Goal: Information Seeking & Learning: Learn about a topic

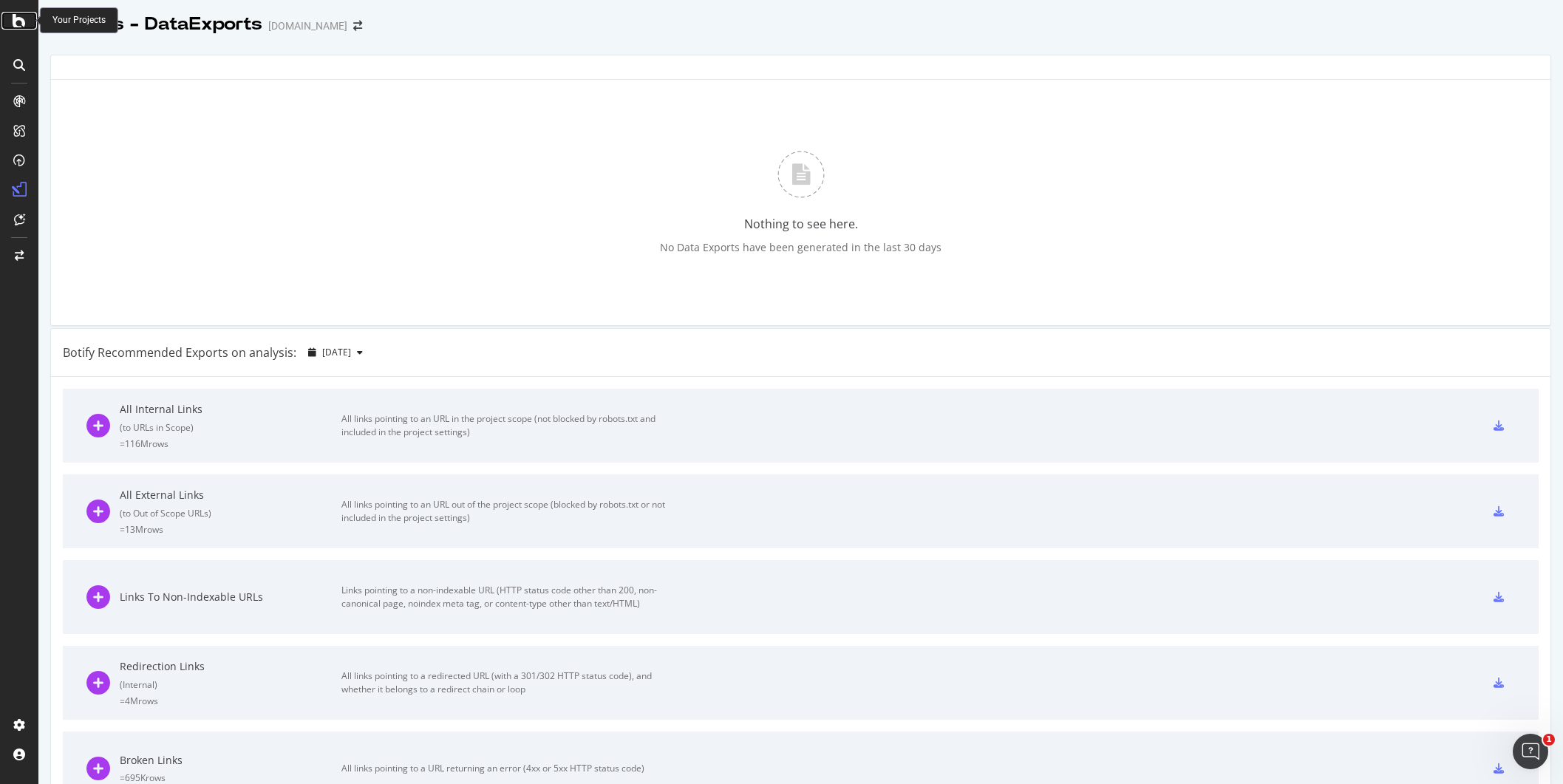
click at [19, 27] on icon at bounding box center [19, 20] width 13 height 18
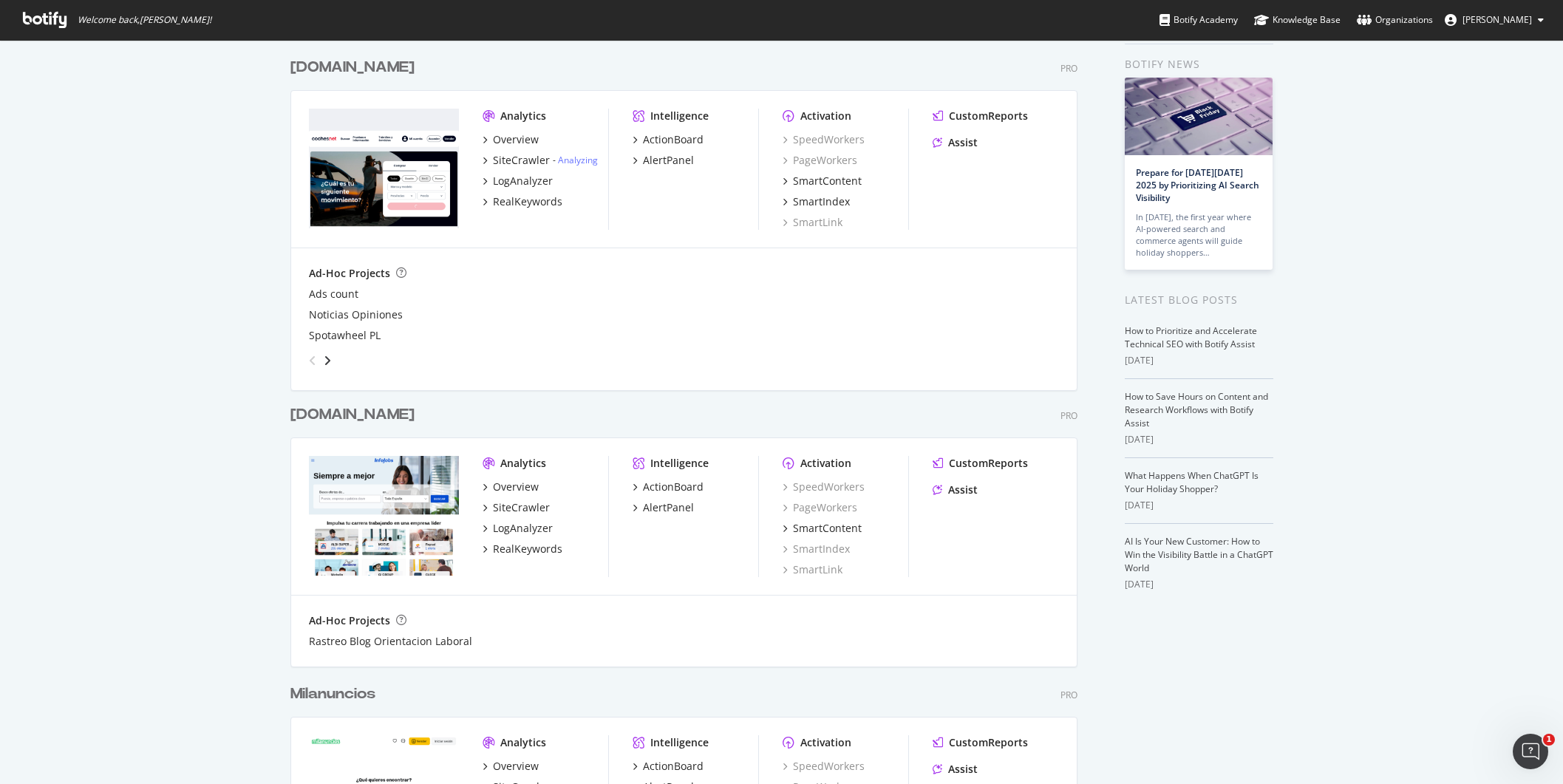
scroll to position [97, 0]
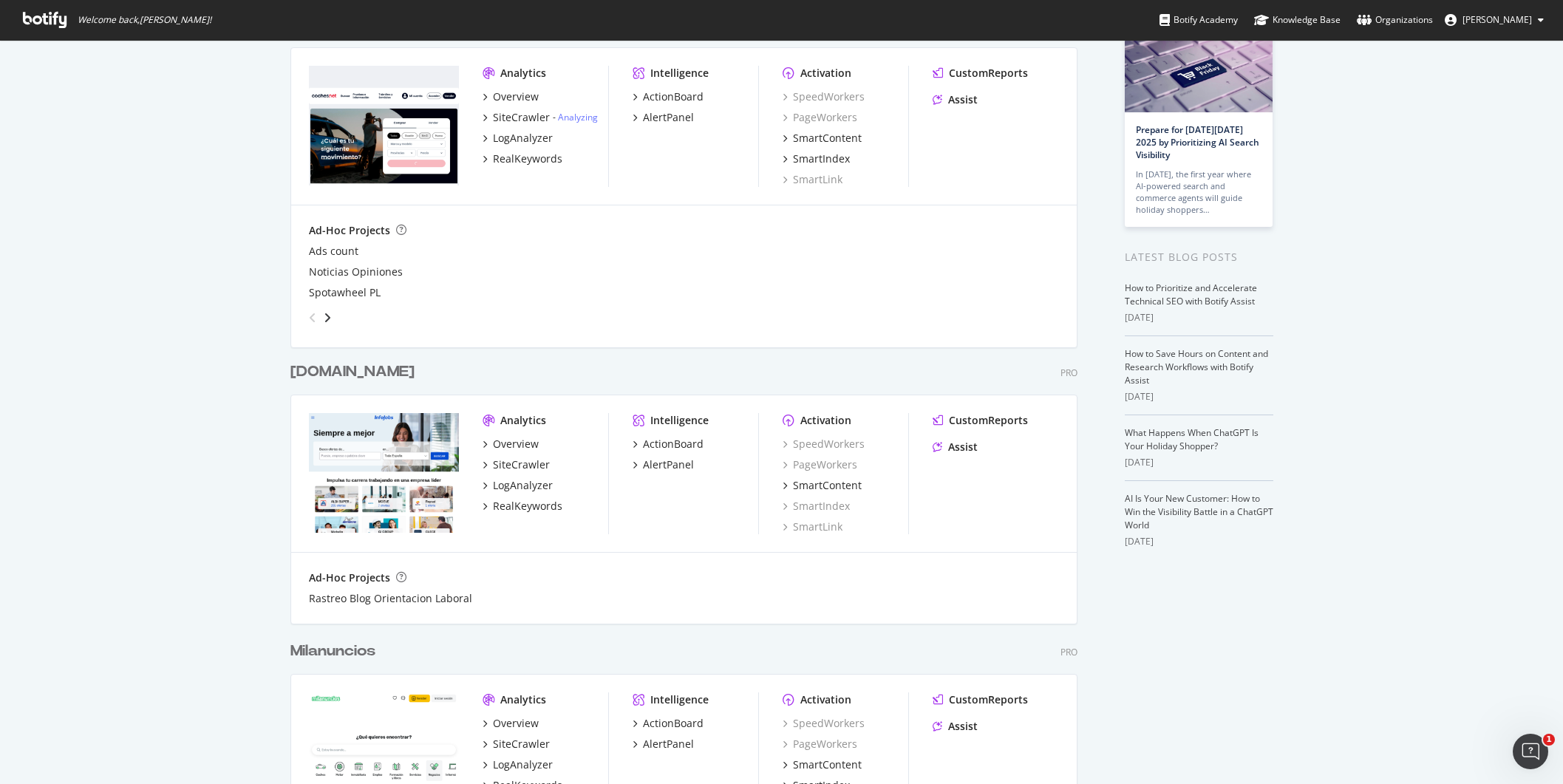
click at [359, 374] on div "[DOMAIN_NAME]" at bounding box center [352, 372] width 124 height 21
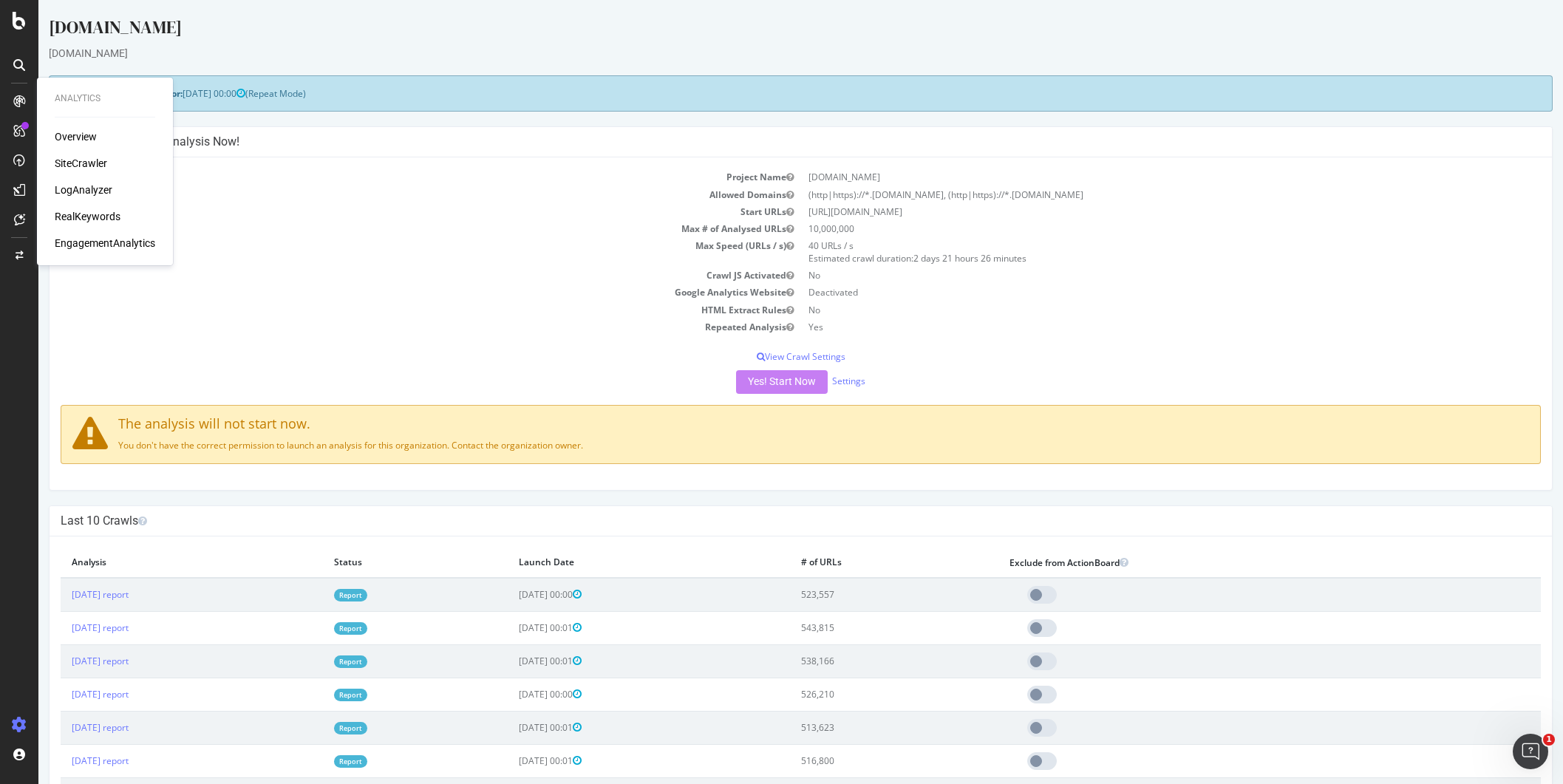
click at [94, 186] on div "LogAnalyzer" at bounding box center [83, 189] width 57 height 15
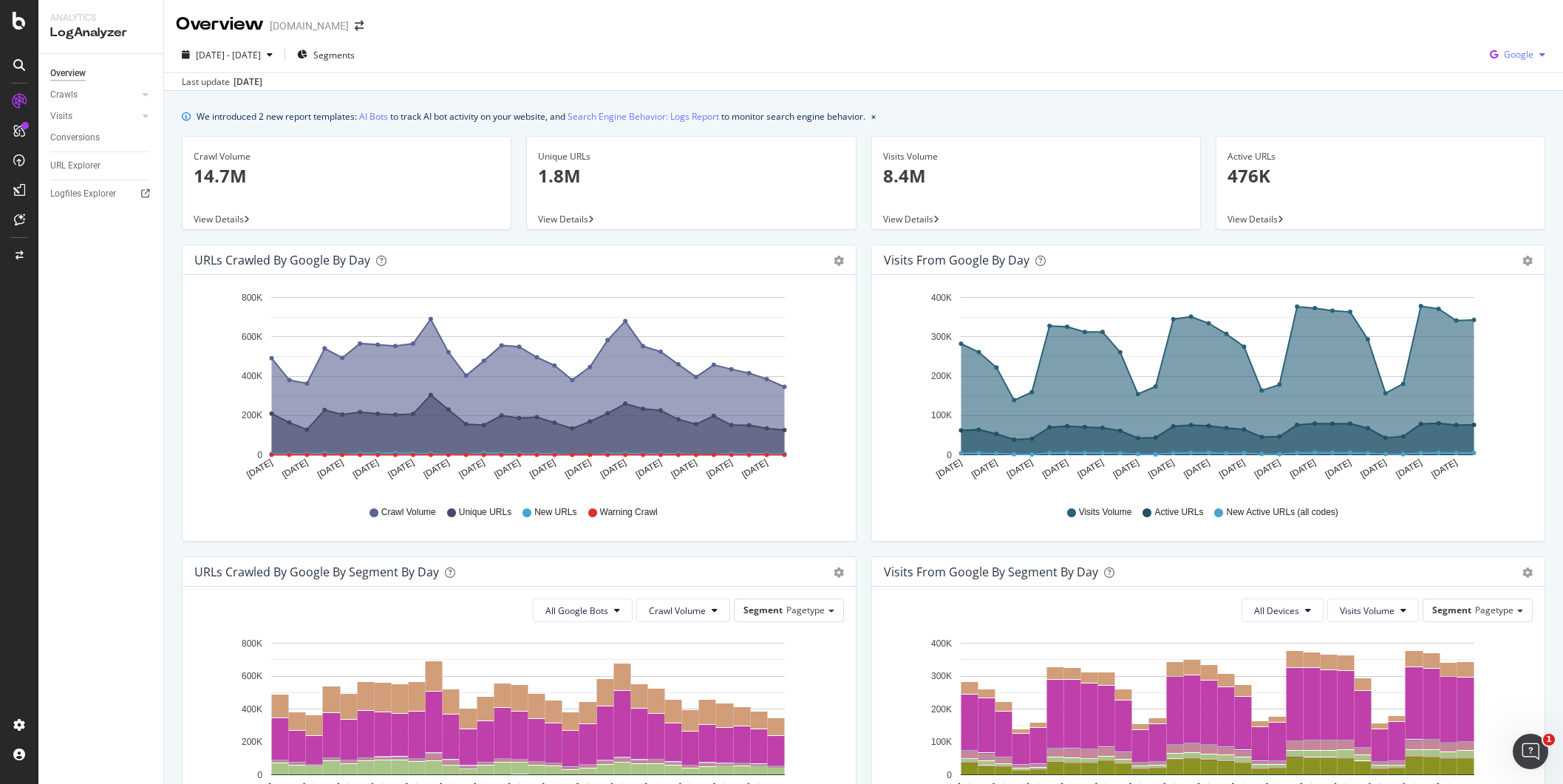
click at [1518, 48] on span "Google" at bounding box center [1519, 55] width 30 height 12
click at [1515, 134] on span "OpenAI" at bounding box center [1515, 138] width 55 height 13
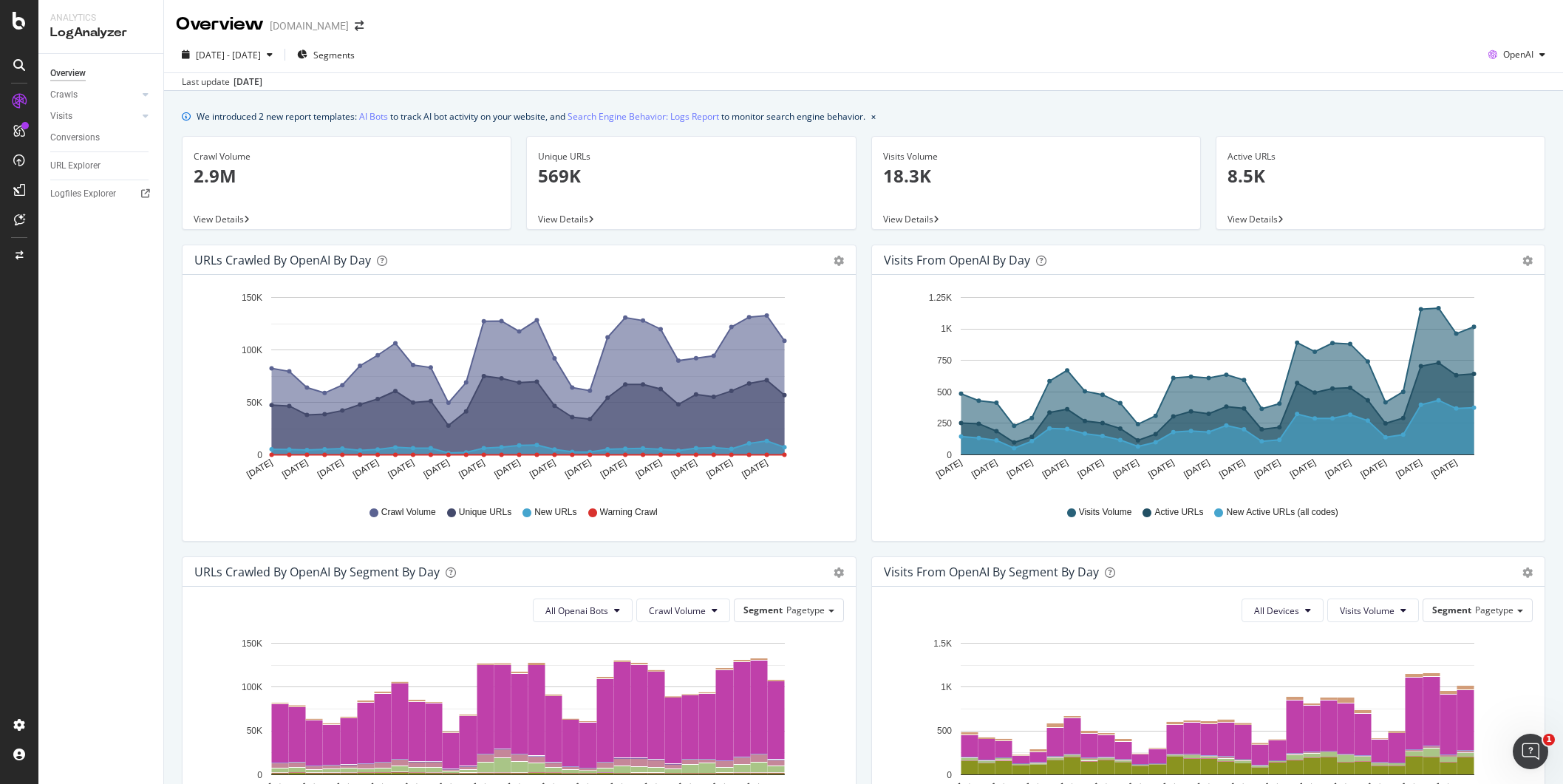
click at [202, 213] on span "View Details" at bounding box center [219, 219] width 50 height 12
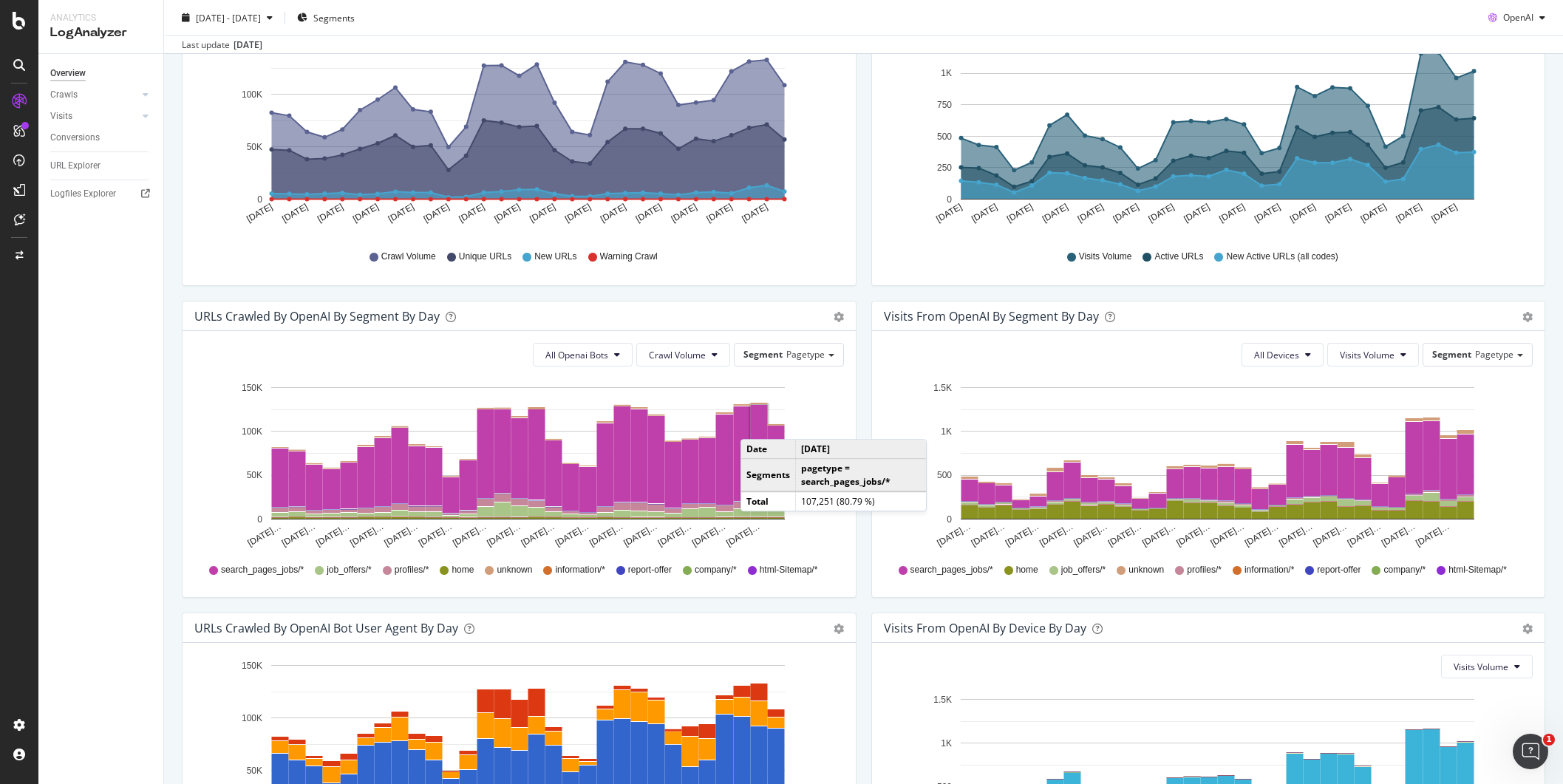
scroll to position [260, 0]
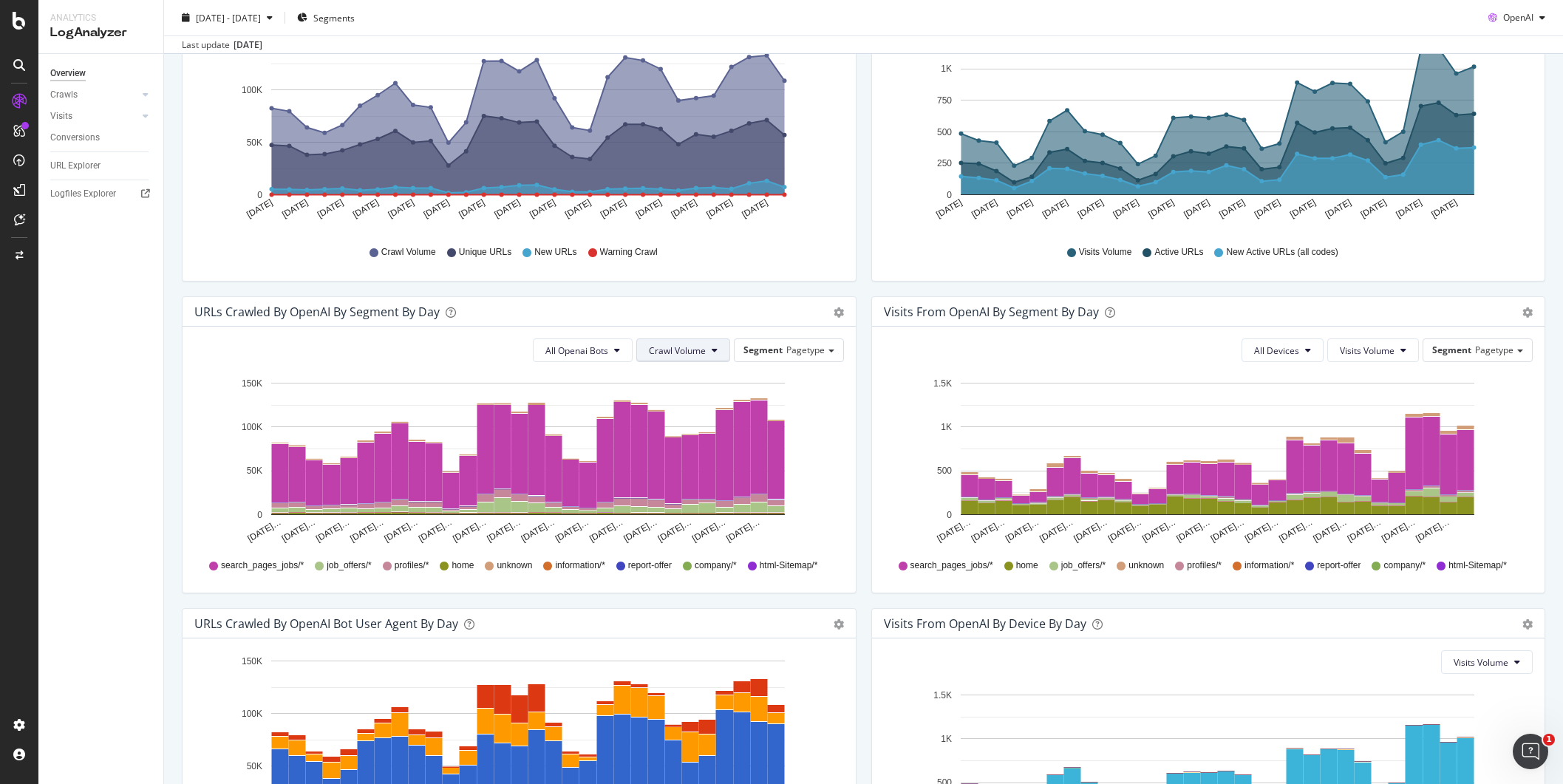
click at [693, 355] on span "Crawl Volume" at bounding box center [677, 351] width 57 height 12
click at [567, 347] on span "All Openai Bots" at bounding box center [576, 351] width 63 height 12
click at [657, 355] on span "Crawl Volume" at bounding box center [677, 351] width 57 height 12
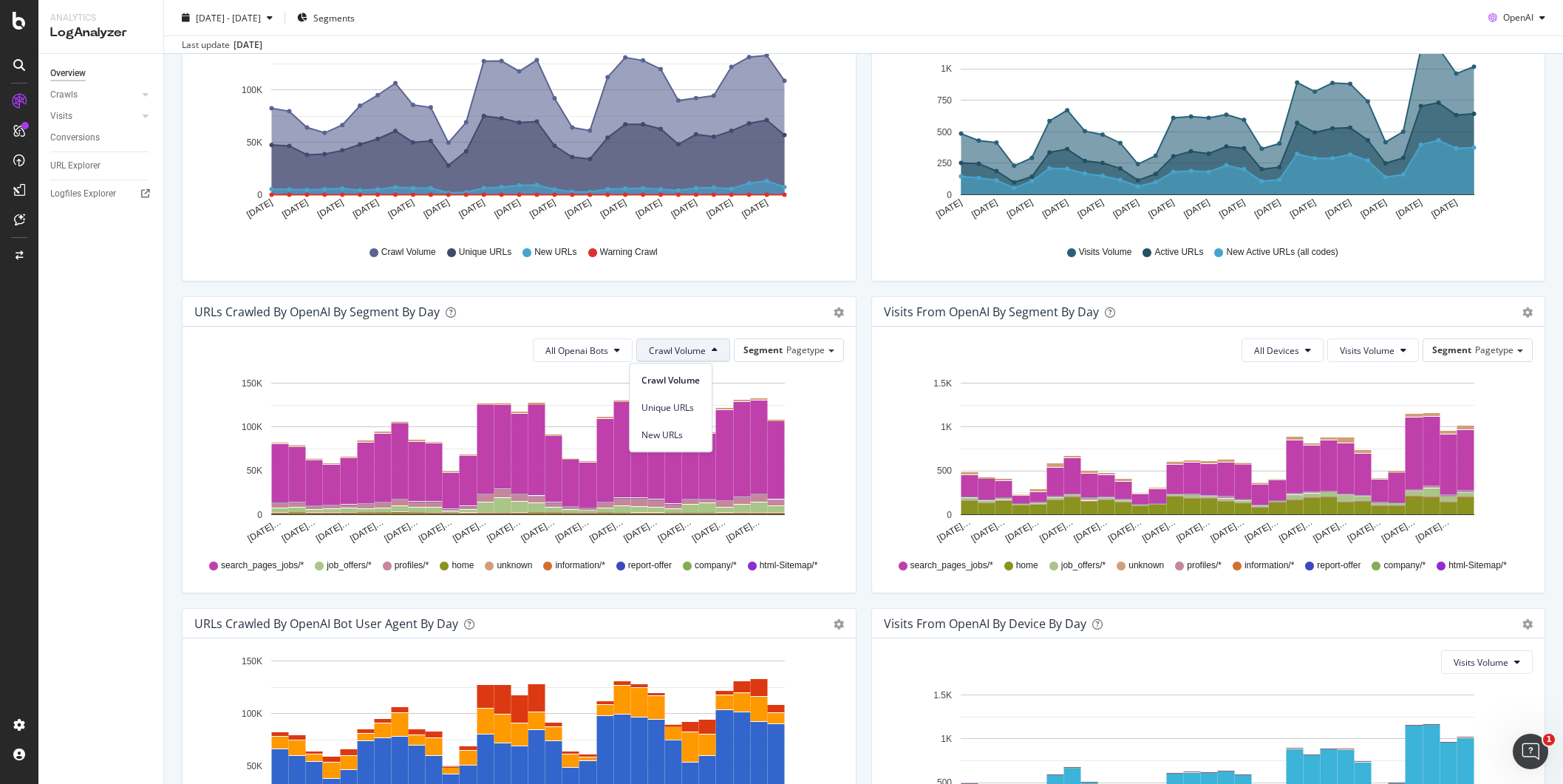
click at [657, 355] on span "Crawl Volume" at bounding box center [677, 351] width 57 height 12
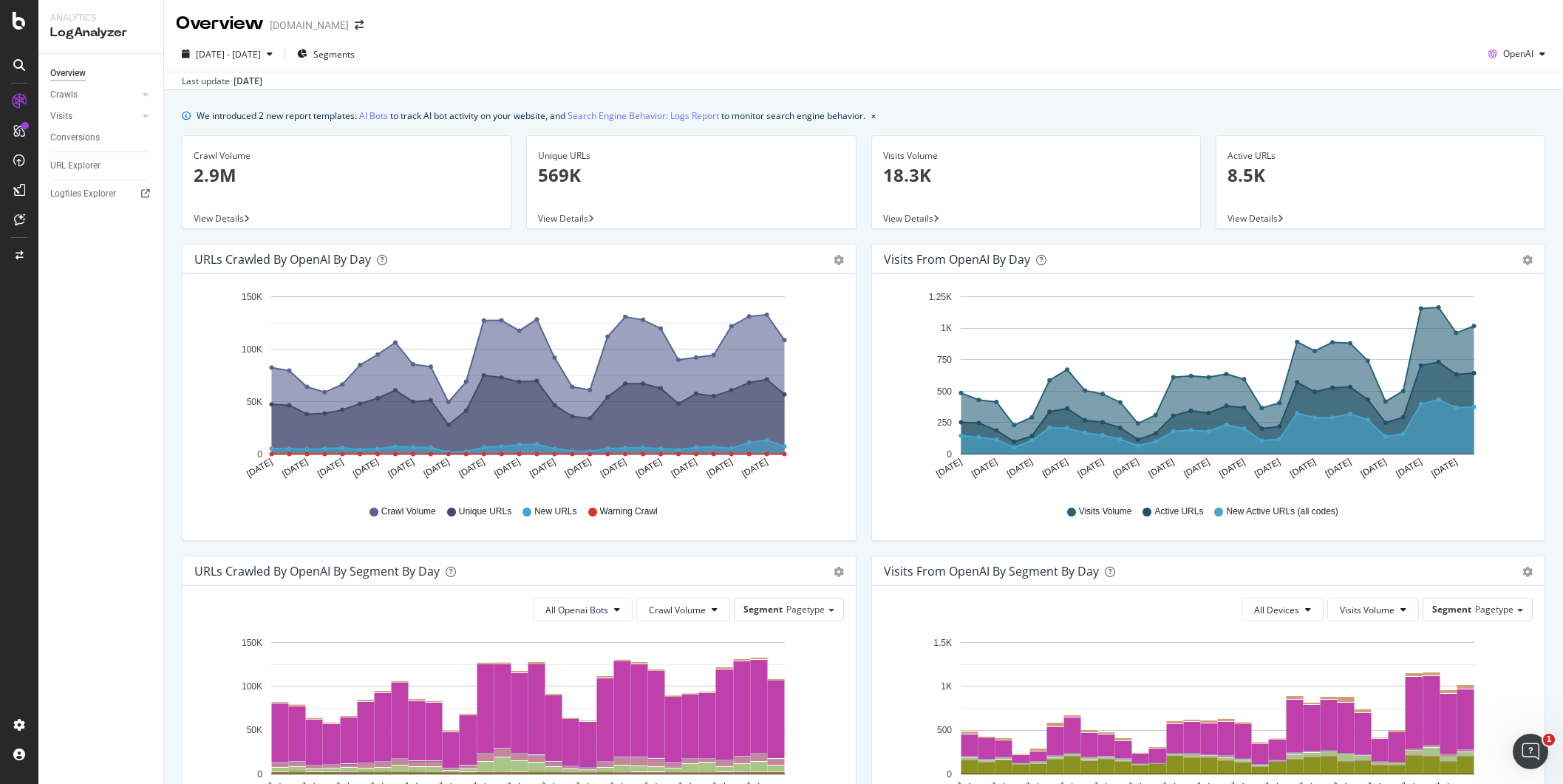
scroll to position [0, 0]
click at [64, 95] on div "Crawls" at bounding box center [63, 95] width 27 height 16
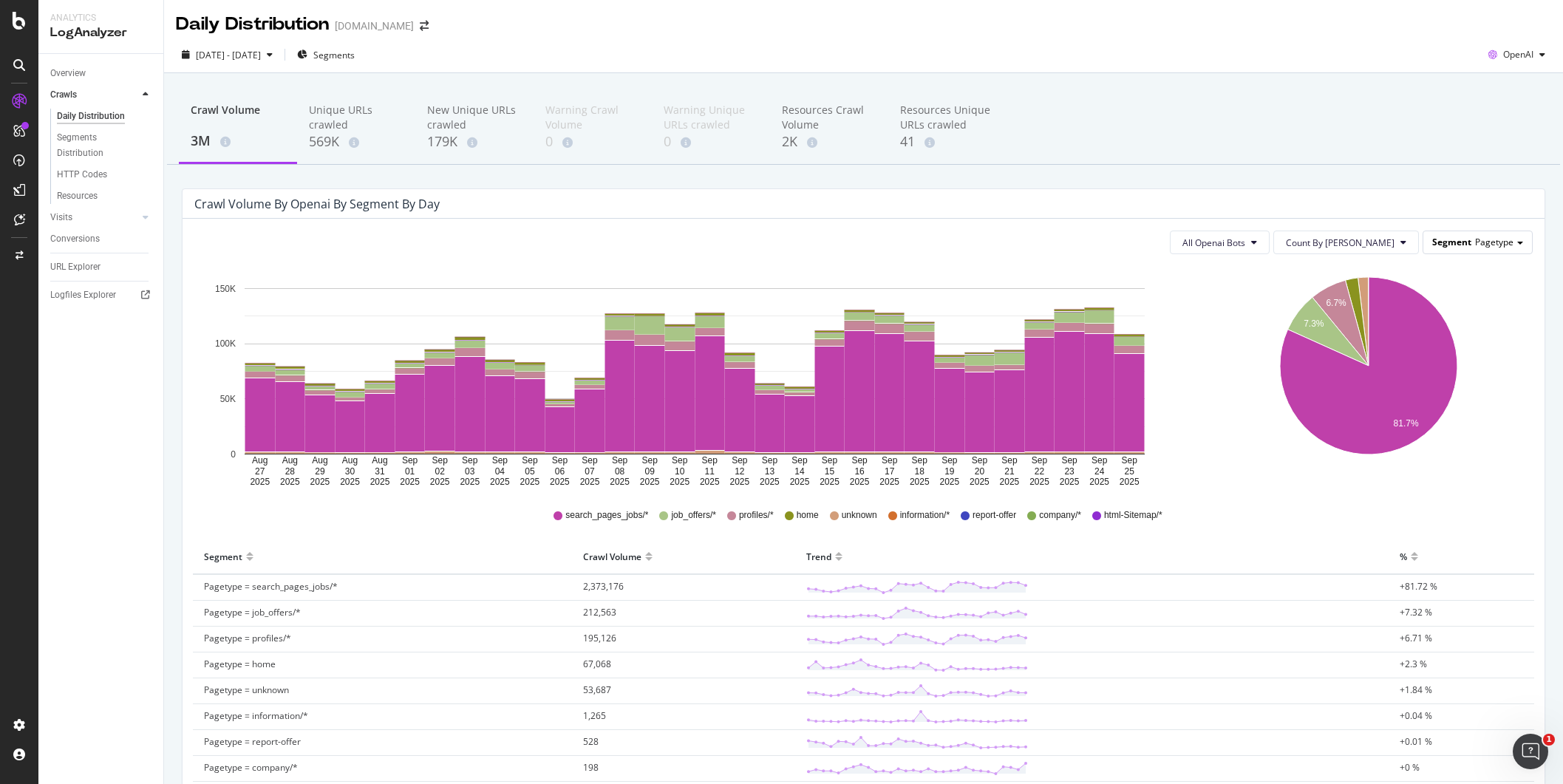
click at [1495, 244] on span "Pagetype" at bounding box center [1494, 242] width 39 height 12
click at [1381, 243] on button "Count By [PERSON_NAME]" at bounding box center [1345, 242] width 145 height 24
click at [78, 176] on div "HTTP Codes" at bounding box center [82, 175] width 50 height 16
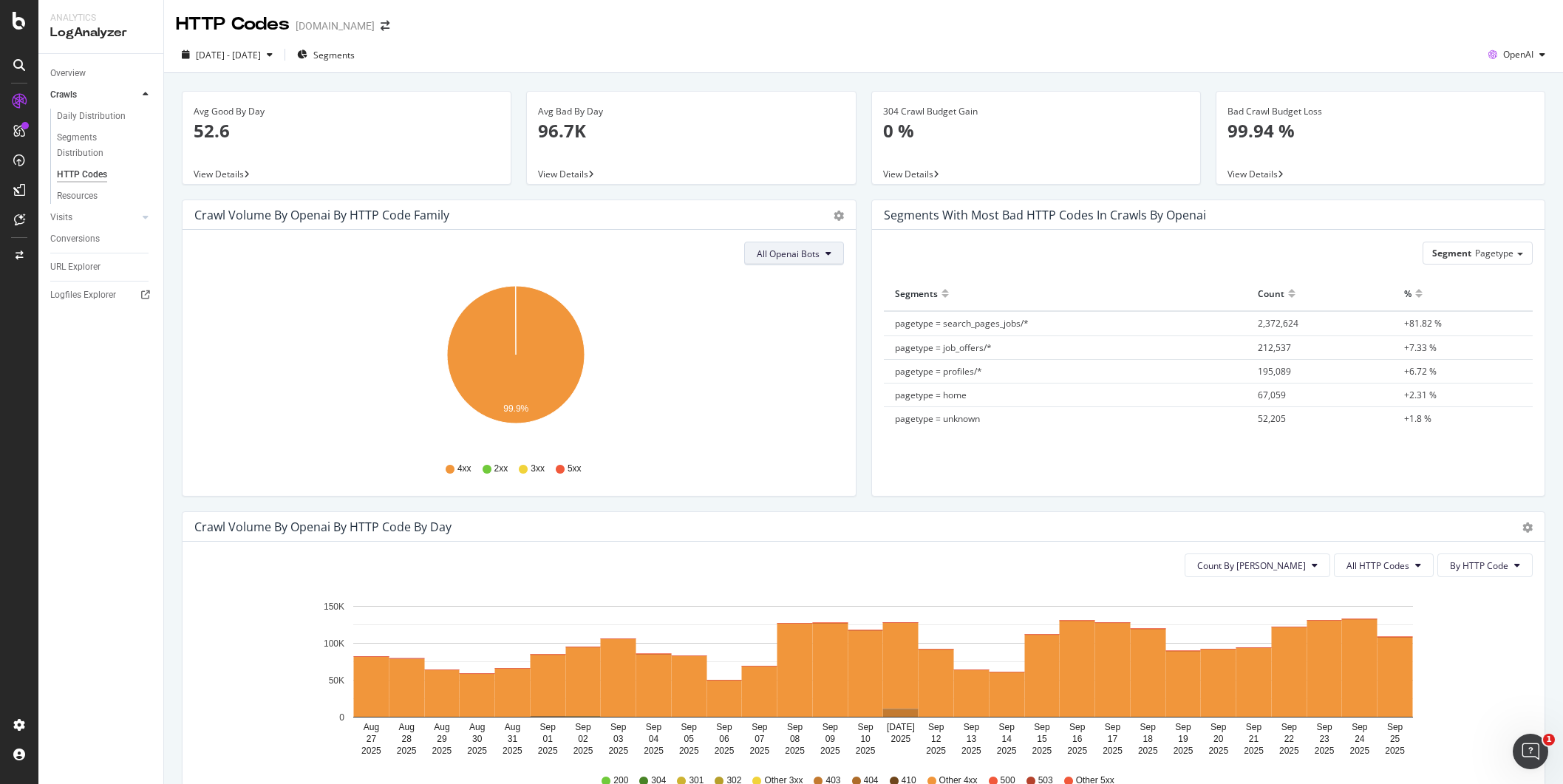
click at [813, 259] on button "All Openai Bots" at bounding box center [794, 253] width 100 height 24
click at [809, 307] on span "GPTBot" at bounding box center [781, 311] width 64 height 13
click at [806, 253] on span "GPTBot" at bounding box center [804, 254] width 31 height 12
click at [809, 277] on span "All Openai Bots" at bounding box center [811, 284] width 63 height 13
